Goal: Check status: Check status

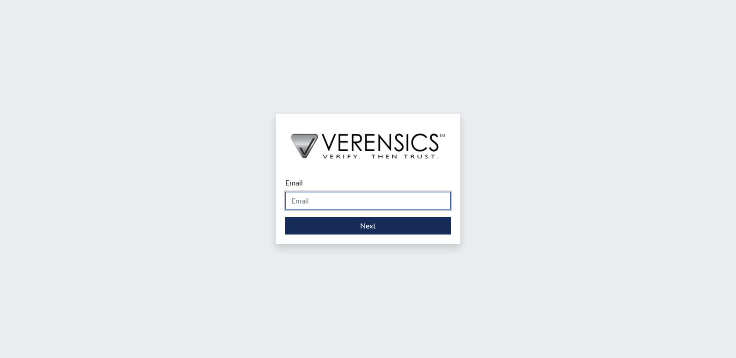
click at [384, 198] on input "Email" at bounding box center [368, 201] width 166 height 18
type input "[PERSON_NAME][EMAIL_ADDRESS][PERSON_NAME][DOMAIN_NAME]"
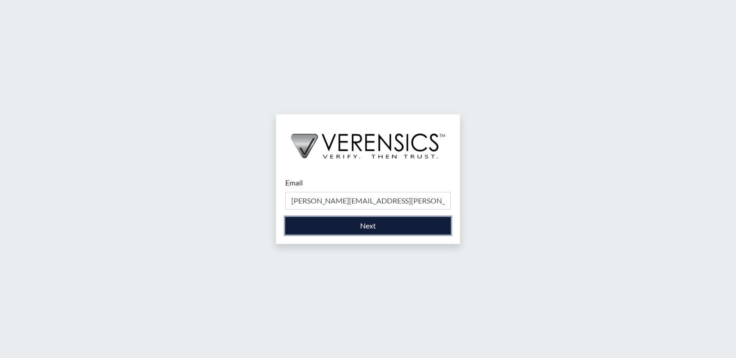
click at [363, 228] on button "Next" at bounding box center [368, 226] width 166 height 18
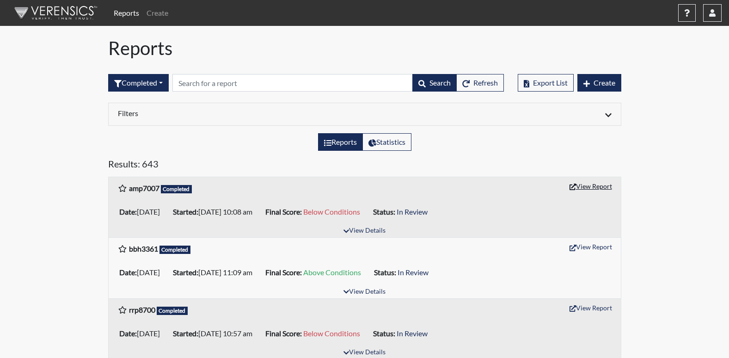
click at [581, 185] on button "View Report" at bounding box center [591, 186] width 51 height 14
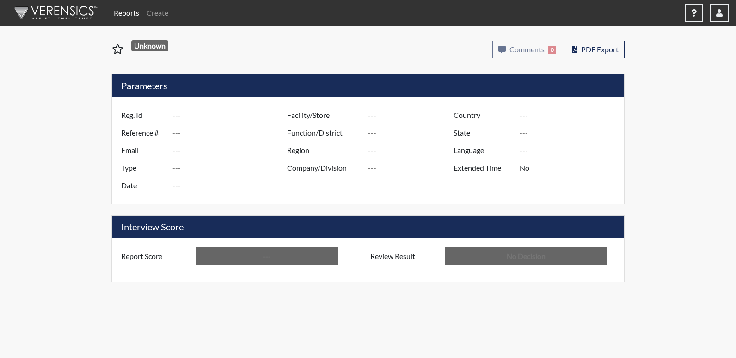
type input "amp7007"
type input "51562"
type input "---"
type input "Corrections Pre-Employment"
type input "Oct 2, 2025"
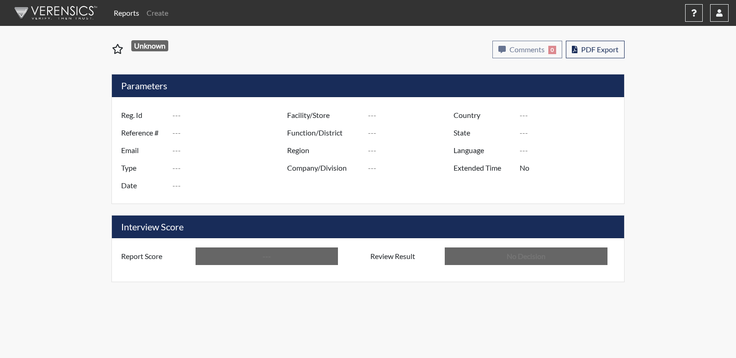
type input "[PERSON_NAME]"
type input "[GEOGRAPHIC_DATA]"
type input "[US_STATE]"
type input "English"
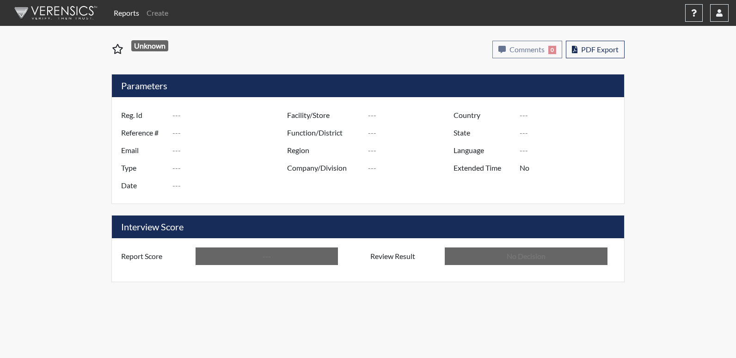
type input "Below Conditions"
type input "In Review"
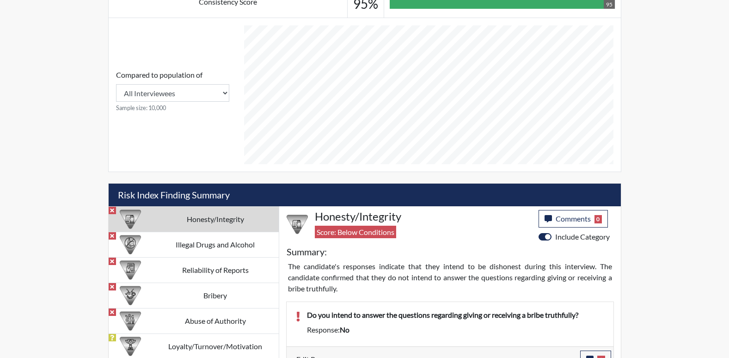
scroll to position [462, 0]
